Goal: Check status

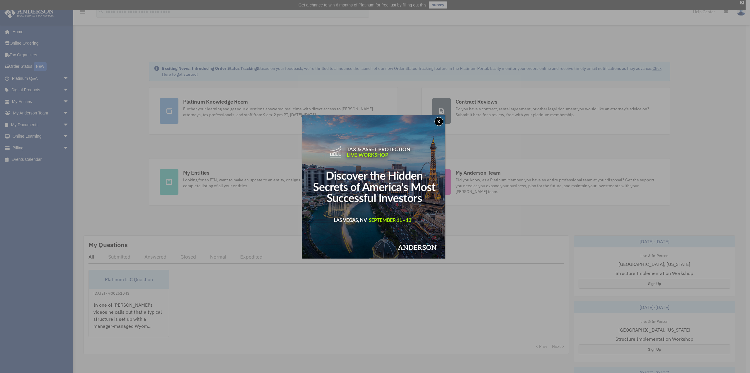
click at [441, 119] on button "x" at bounding box center [439, 121] width 9 height 9
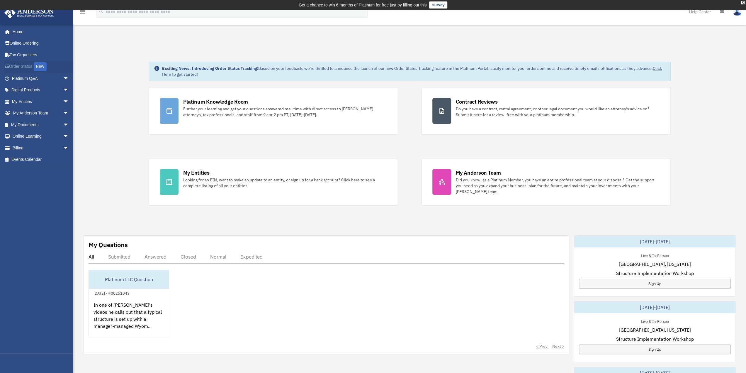
click at [26, 63] on link "Order Status NEW" at bounding box center [41, 67] width 74 height 12
click at [63, 144] on span "arrow_drop_down" at bounding box center [69, 148] width 12 height 12
click at [27, 161] on link "$ Open Invoices" at bounding box center [42, 160] width 69 height 12
